Goal: Check status

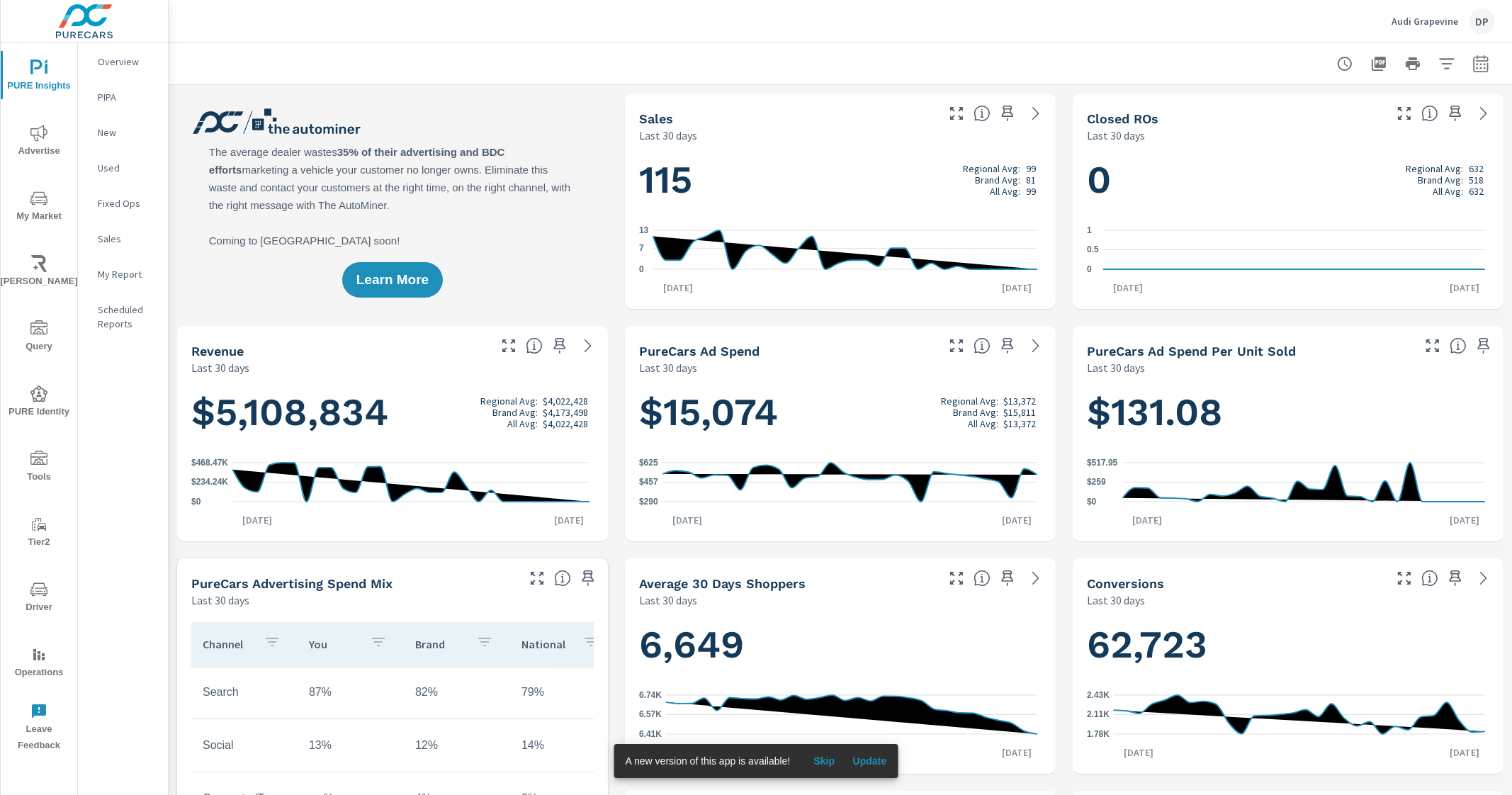
click at [871, 765] on span "Update" at bounding box center [869, 760] width 34 height 13
click at [875, 756] on span "Update" at bounding box center [869, 760] width 34 height 13
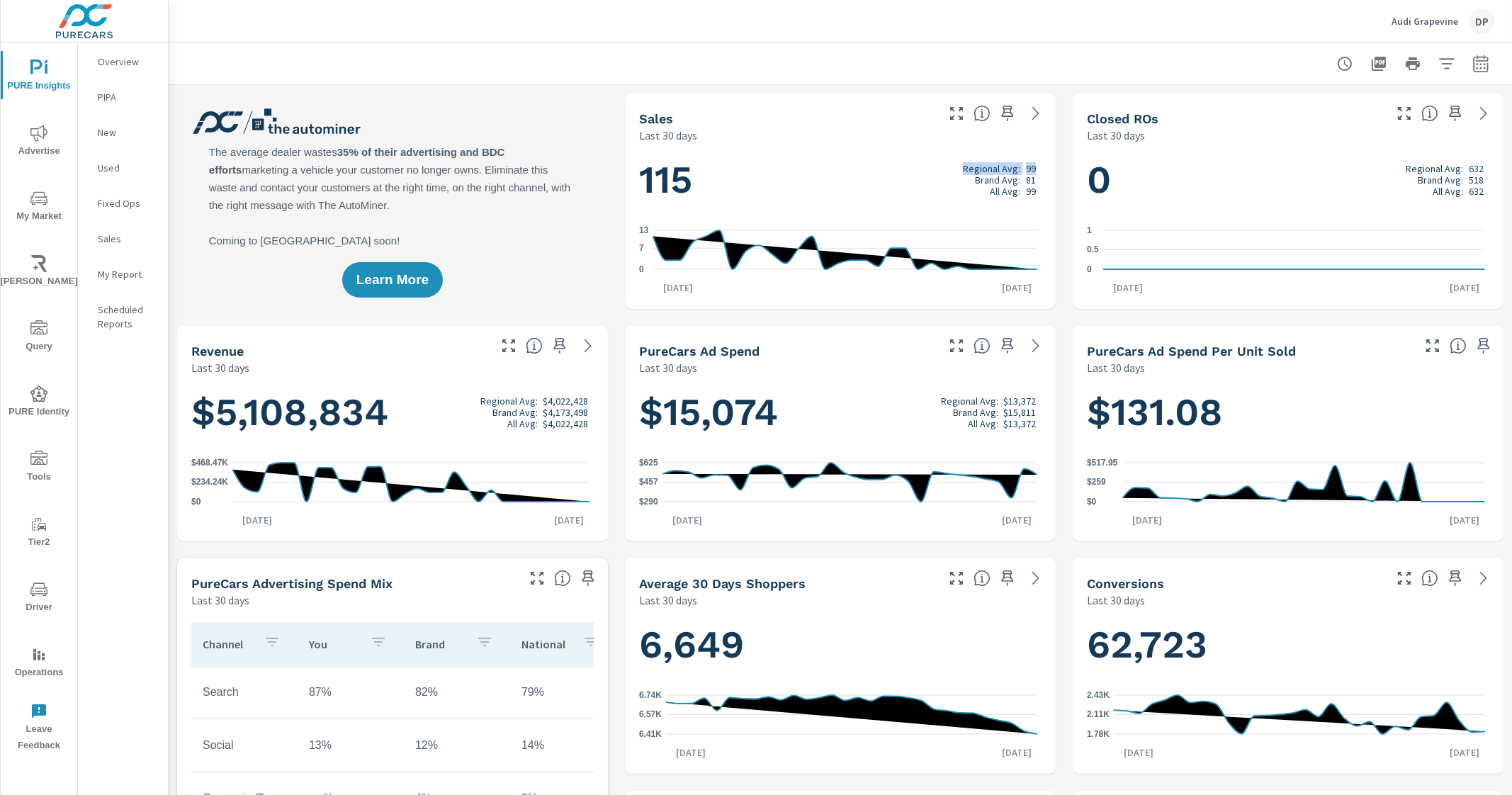
drag, startPoint x: 956, startPoint y: 161, endPoint x: 1024, endPoint y: 168, distance: 68.4
click at [1024, 168] on div "Regional Avg: 99" at bounding box center [999, 169] width 73 height 12
click at [875, 129] on div "Last 30 days" at bounding box center [786, 135] width 294 height 17
drag, startPoint x: 1025, startPoint y: 170, endPoint x: 955, endPoint y: 163, distance: 70.3
click at [963, 163] on div "Regional Avg: 99" at bounding box center [999, 169] width 73 height 12
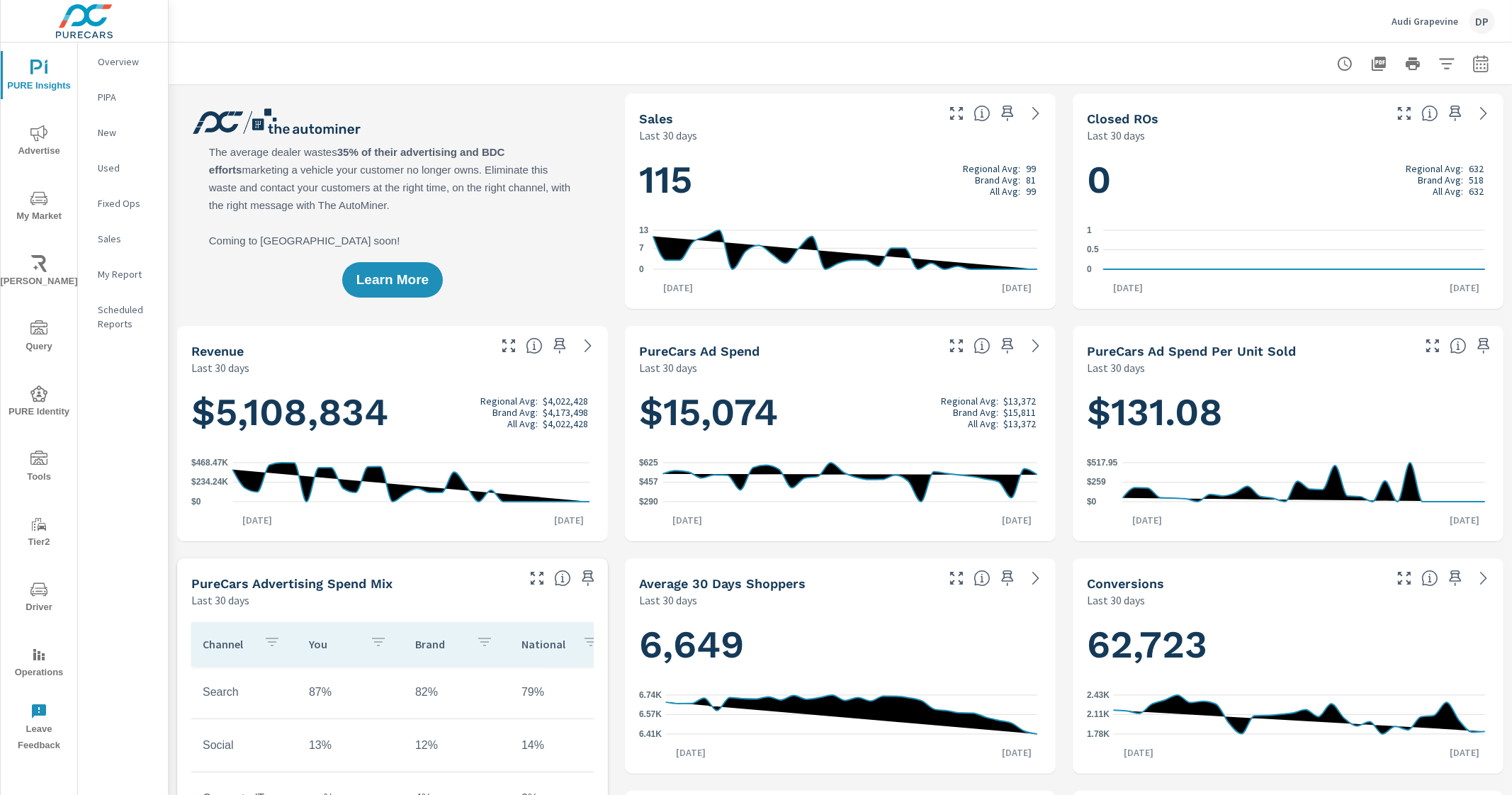
click at [797, 208] on div "115 Regional Avg: 99 Brand Avg: 81 All Avg: 99 0 7 13 Aug 18th Sep 16th" at bounding box center [840, 226] width 419 height 155
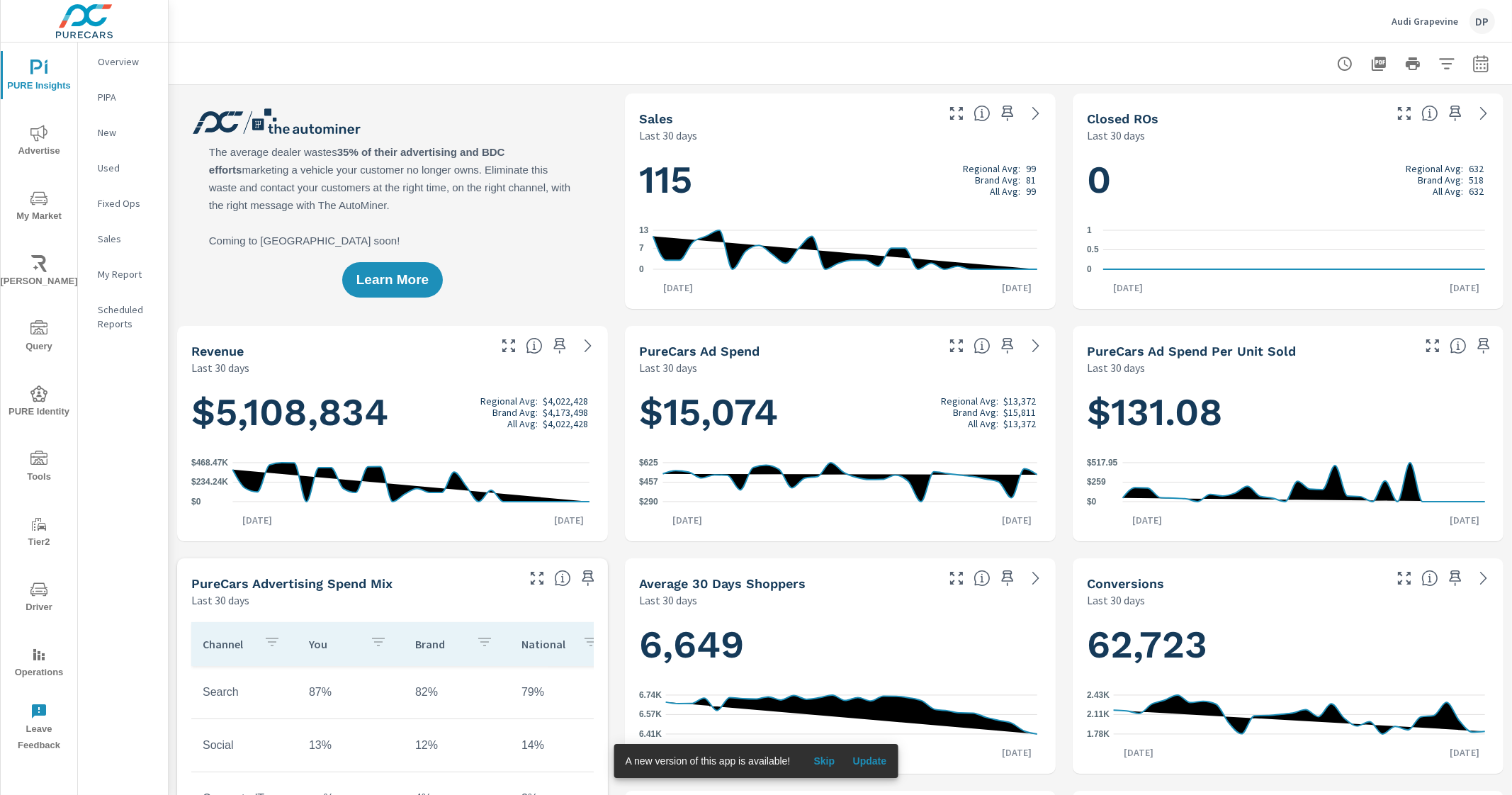
click at [874, 768] on button "Update" at bounding box center [869, 760] width 45 height 22
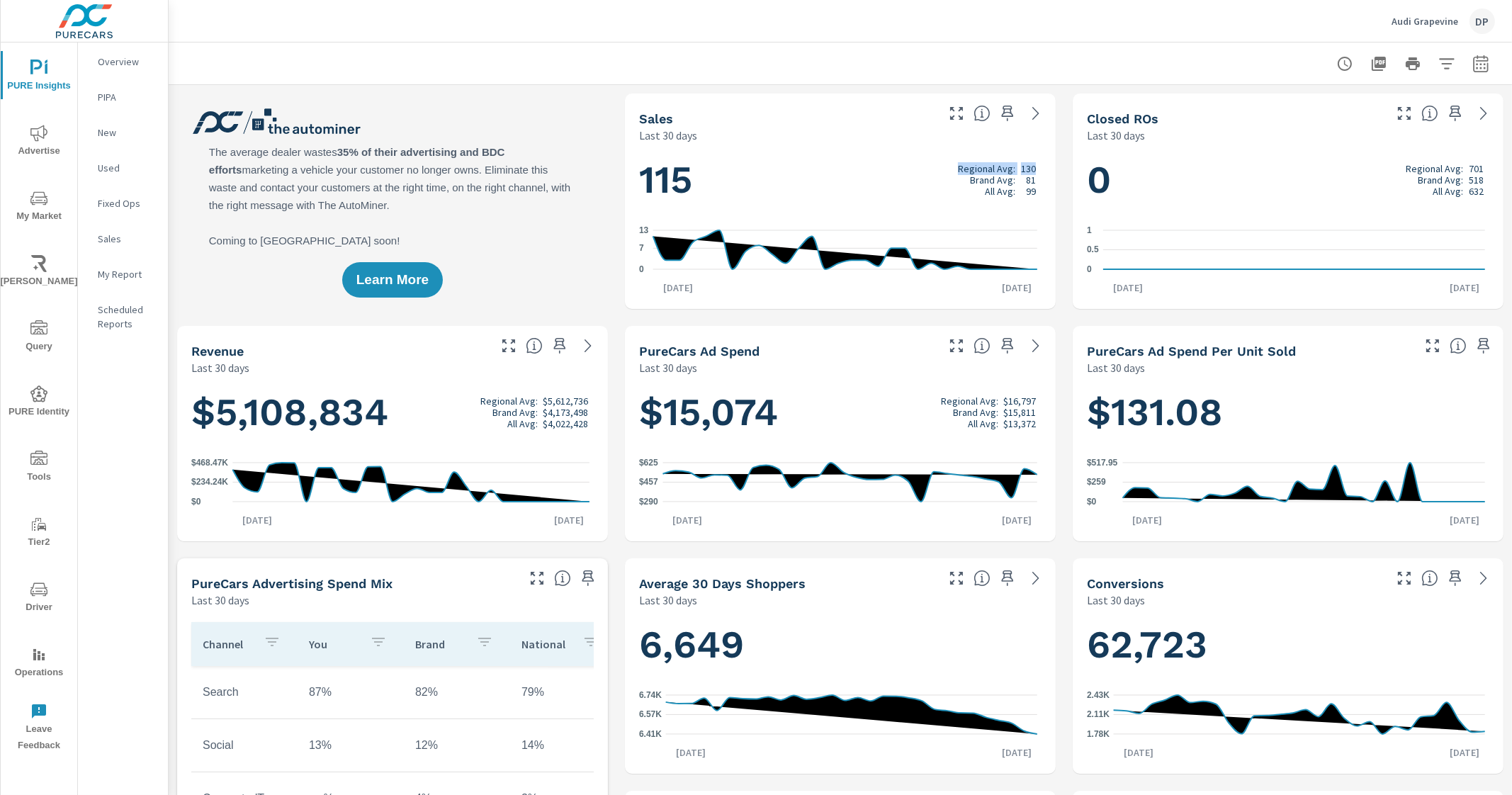
drag, startPoint x: 951, startPoint y: 165, endPoint x: 1025, endPoint y: 166, distance: 74.0
click at [1025, 166] on div "Regional Avg: 130" at bounding box center [996, 169] width 78 height 12
drag, startPoint x: 947, startPoint y: 171, endPoint x: 1020, endPoint y: 170, distance: 73.0
click at [1020, 170] on h1 "115 Regional Avg: 130 Brand Avg: 81 All Avg: 99" at bounding box center [840, 180] width 403 height 48
click at [1041, 179] on div "115 Regional Avg: 130 Brand Avg: 81 All Avg: 99 0 7 [DATE] [DATE] 16th" at bounding box center [840, 226] width 419 height 155
